Goal: Task Accomplishment & Management: Use online tool/utility

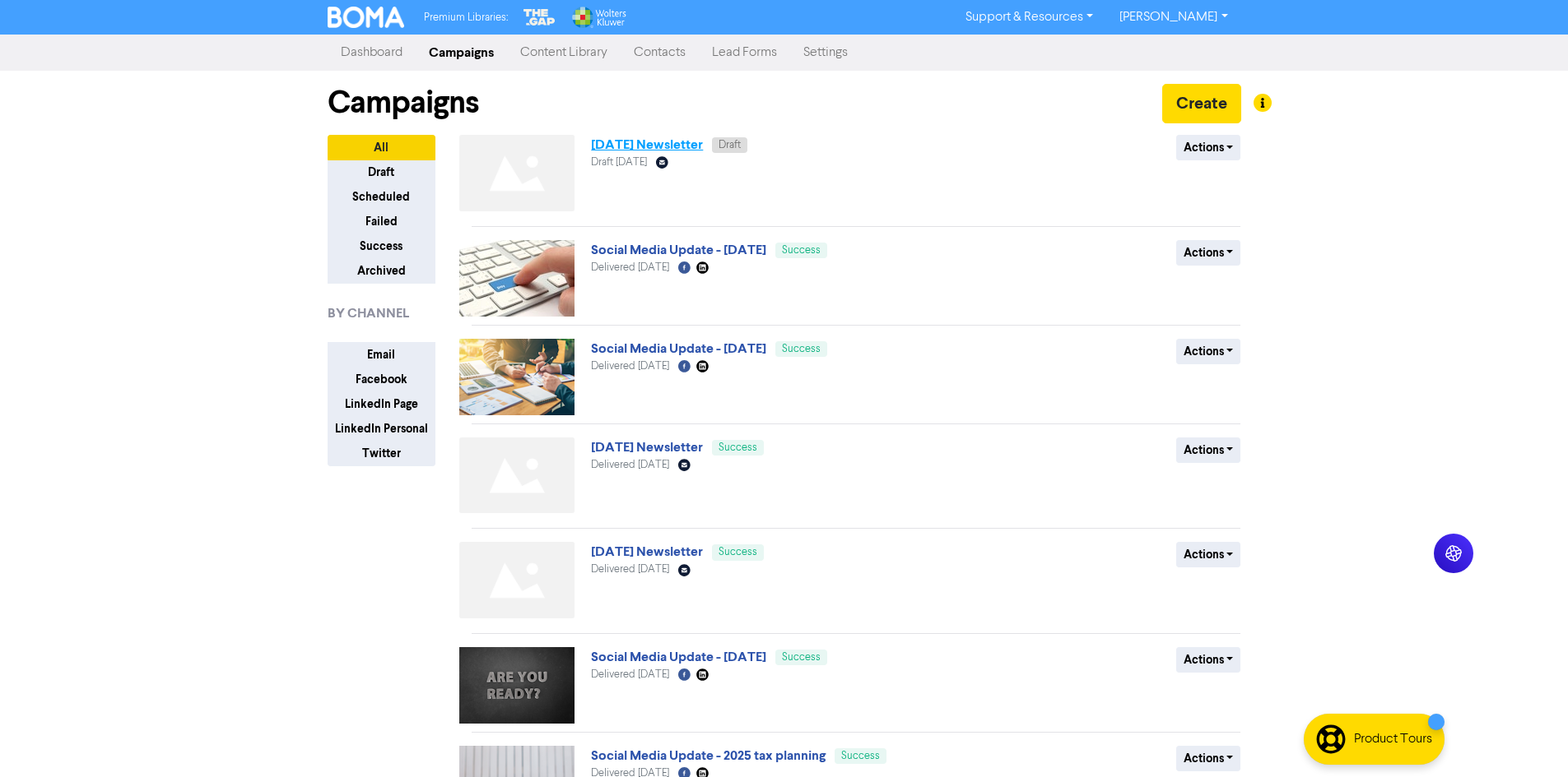
click at [615, 149] on link "[DATE] Newsletter" at bounding box center [647, 144] width 112 height 16
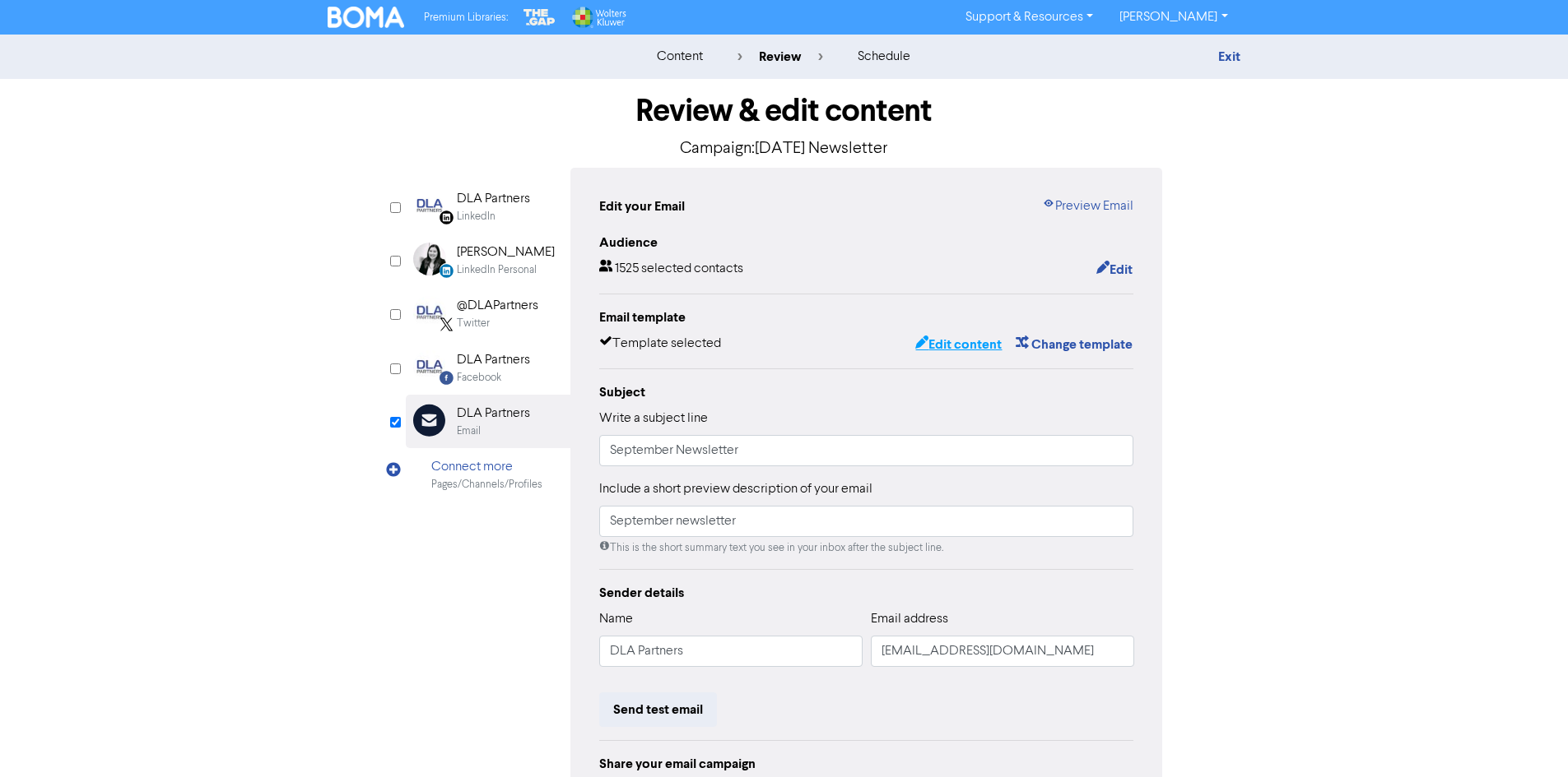
click at [965, 344] on button "Edit content" at bounding box center [958, 345] width 88 height 22
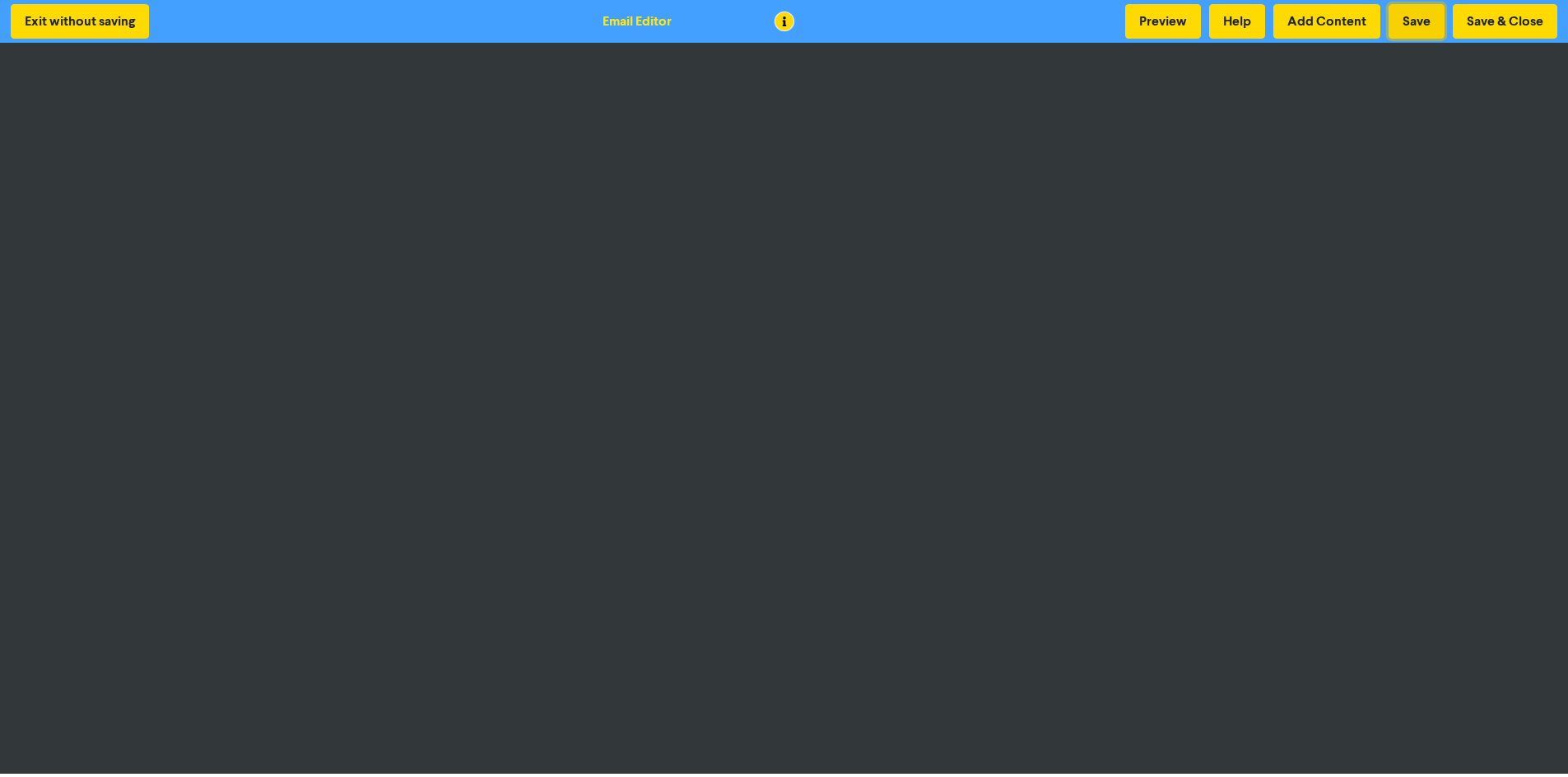
click at [1434, 32] on button "Save" at bounding box center [1416, 21] width 56 height 34
click at [1436, 20] on button "Save" at bounding box center [1416, 21] width 56 height 34
click at [1168, 13] on button "Preview" at bounding box center [1163, 21] width 76 height 34
click at [1430, 19] on button "Save" at bounding box center [1416, 21] width 56 height 34
click at [1419, 21] on button "Save" at bounding box center [1416, 21] width 56 height 34
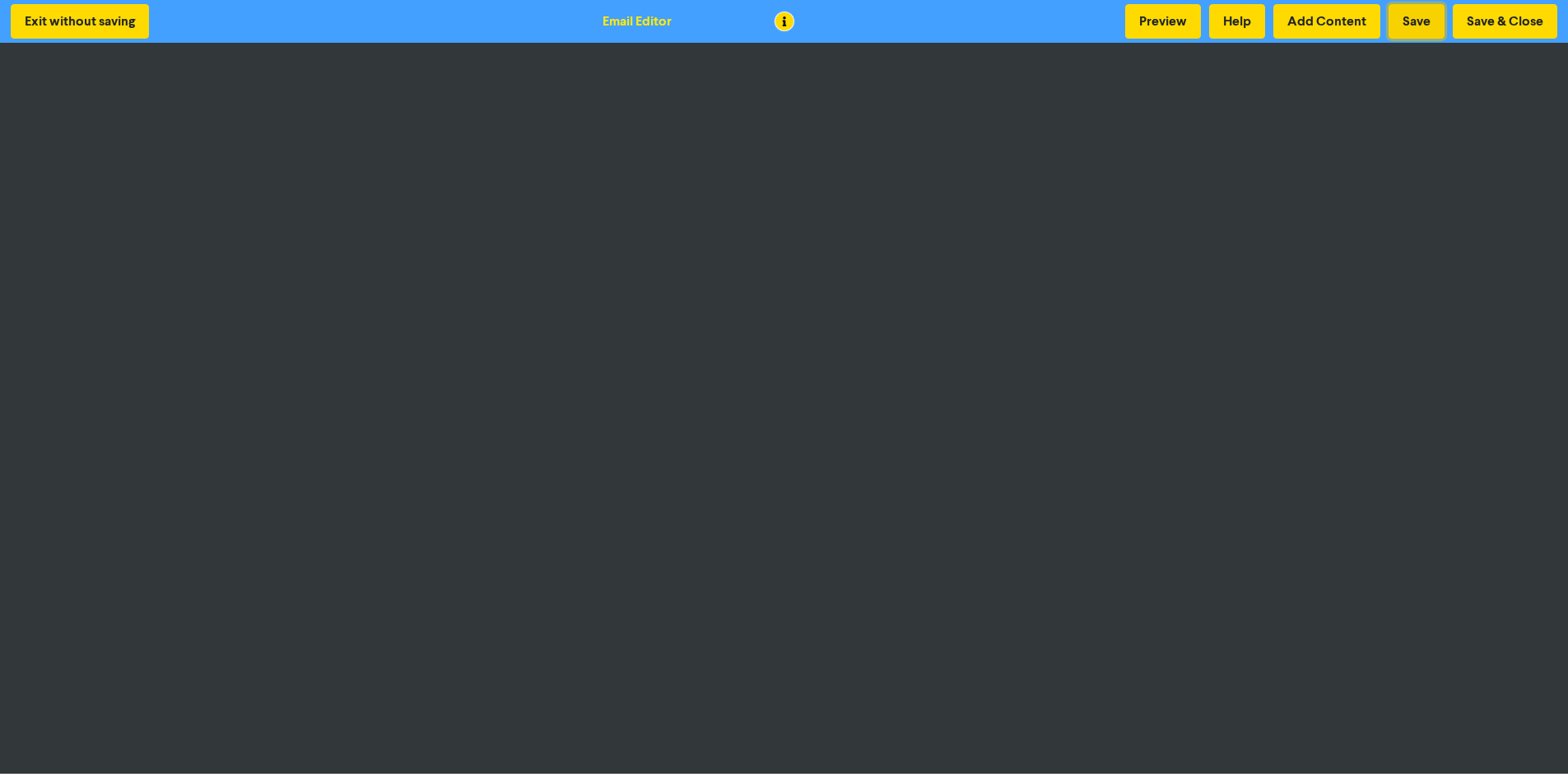
click at [1418, 19] on button "Save" at bounding box center [1416, 21] width 56 height 34
click at [1428, 14] on button "Save" at bounding box center [1416, 21] width 56 height 34
